Goal: Task Accomplishment & Management: Complete application form

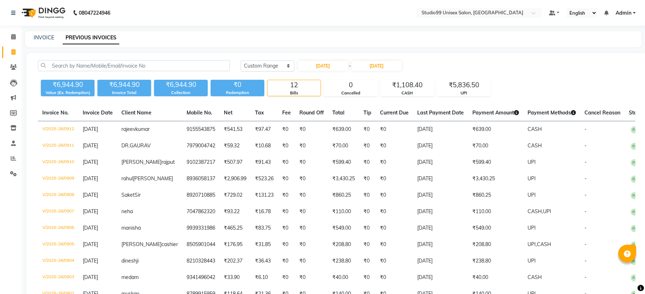
select select "range"
click at [13, 37] on icon at bounding box center [13, 36] width 5 height 5
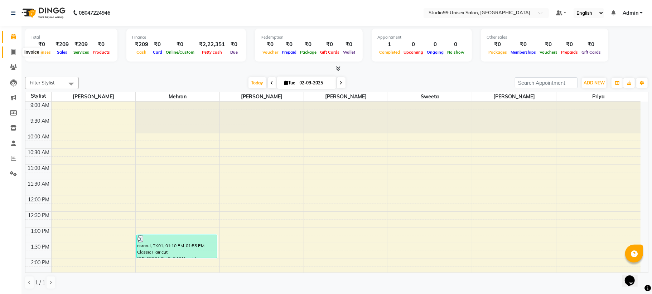
click at [13, 52] on icon at bounding box center [13, 51] width 4 height 5
select select "service"
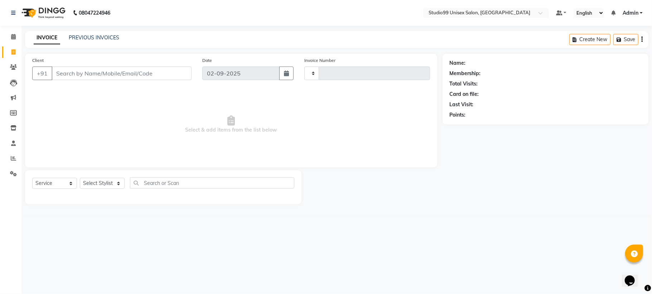
type input "1087"
select select "6061"
click at [13, 34] on icon at bounding box center [13, 36] width 5 height 5
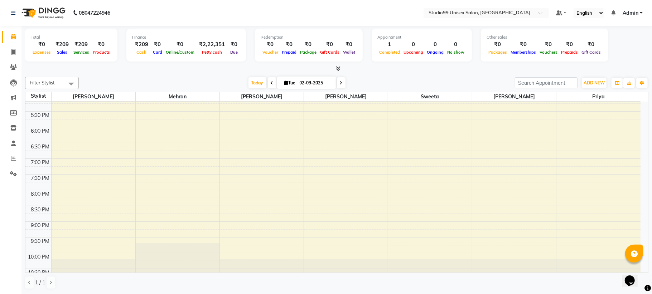
scroll to position [276, 0]
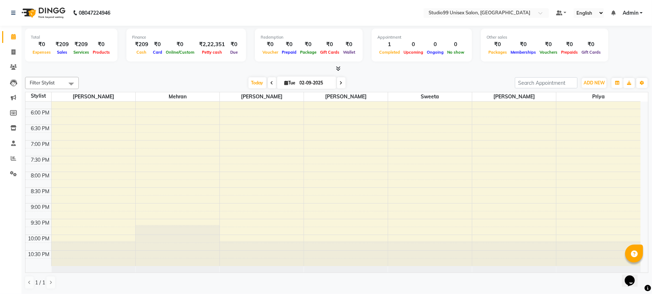
drag, startPoint x: 175, startPoint y: 68, endPoint x: 139, endPoint y: 79, distance: 37.1
click at [140, 69] on div at bounding box center [336, 69] width 623 height 8
drag, startPoint x: 139, startPoint y: 79, endPoint x: 150, endPoint y: 82, distance: 11.6
click at [146, 77] on div "Total ₹0 Expenses ₹209 Sales ₹209 Services ₹0 Products Finance ₹209 Cash ₹0 Car…" at bounding box center [336, 160] width 631 height 269
drag, startPoint x: 150, startPoint y: 82, endPoint x: 144, endPoint y: 103, distance: 22.1
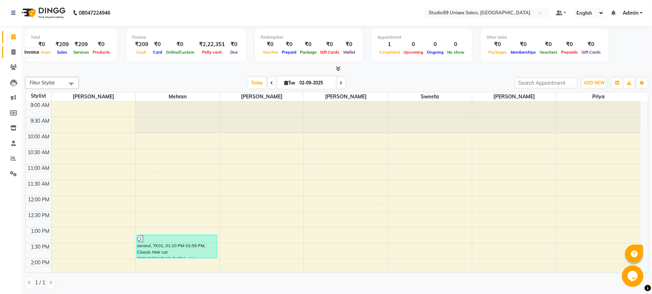
click at [10, 51] on span at bounding box center [13, 52] width 13 height 8
select select "6061"
select select "service"
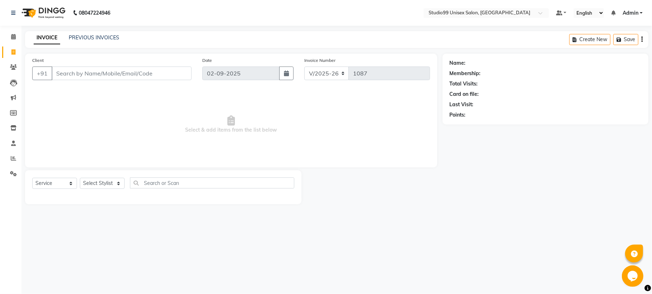
click at [78, 32] on div "INVOICE PREVIOUS INVOICES Create New Save" at bounding box center [336, 39] width 623 height 17
click at [81, 74] on input "Client" at bounding box center [122, 74] width 140 height 14
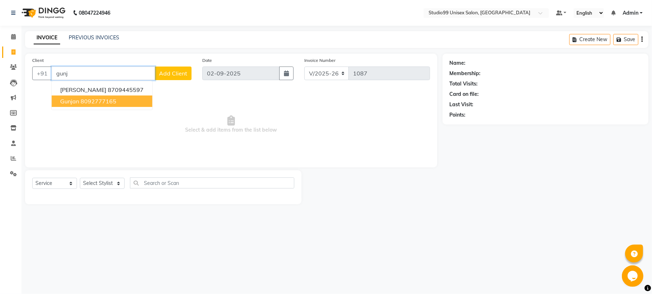
click at [101, 98] on ngb-highlight "8092777165" at bounding box center [99, 101] width 36 height 7
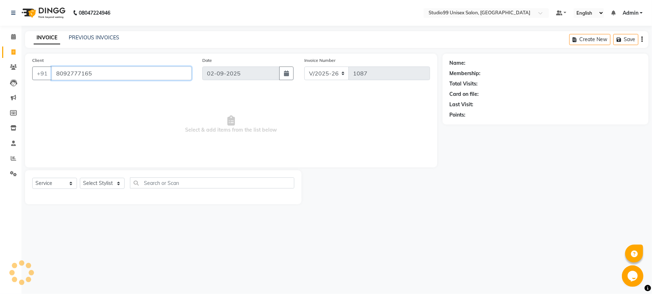
type input "8092777165"
select select "1: Object"
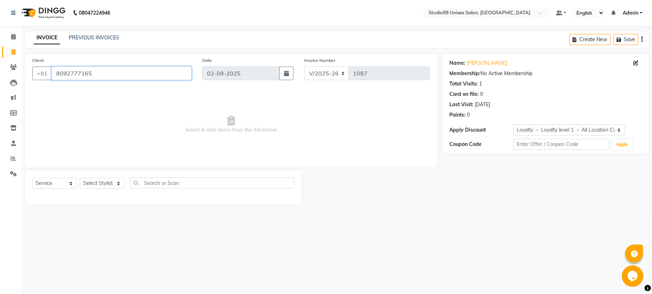
click at [112, 77] on input "8092777165" at bounding box center [122, 74] width 140 height 14
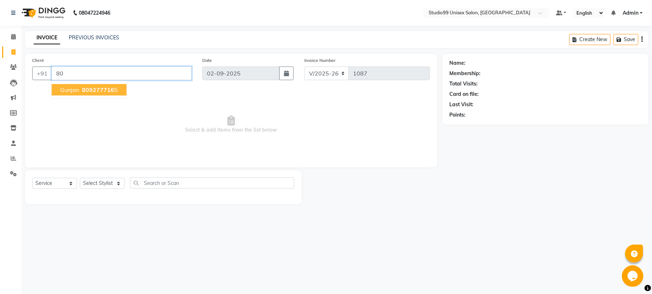
type input "8"
click at [55, 73] on input "22725" at bounding box center [103, 74] width 103 height 14
type input "22725"
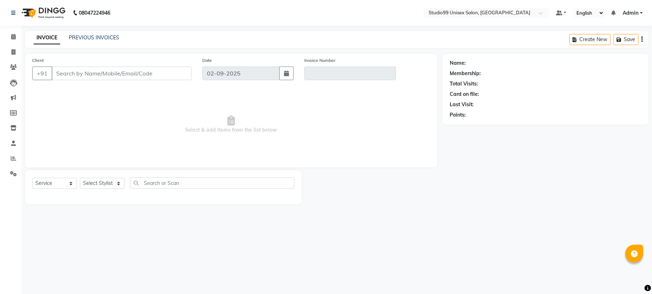
select select "service"
type input "8789915959"
type input "V/2025-26/0902"
type input "[DATE]"
select select "select"
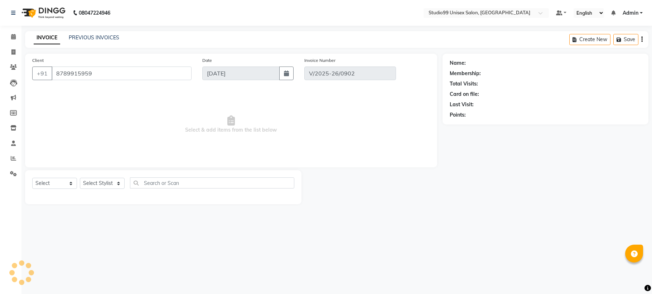
select select "1: Object"
